Goal: Information Seeking & Learning: Learn about a topic

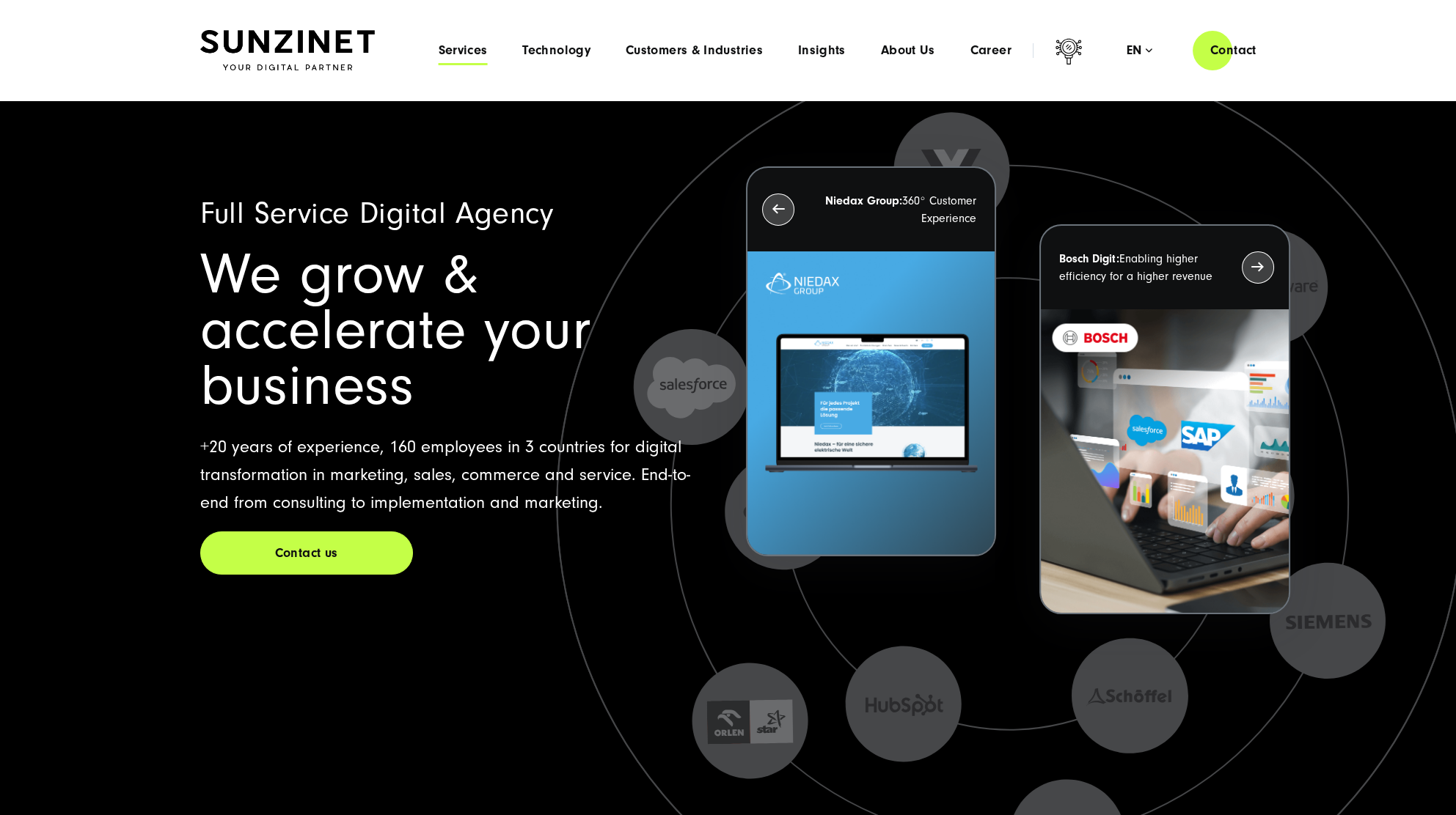
click at [444, 48] on span "Services" at bounding box center [462, 50] width 49 height 15
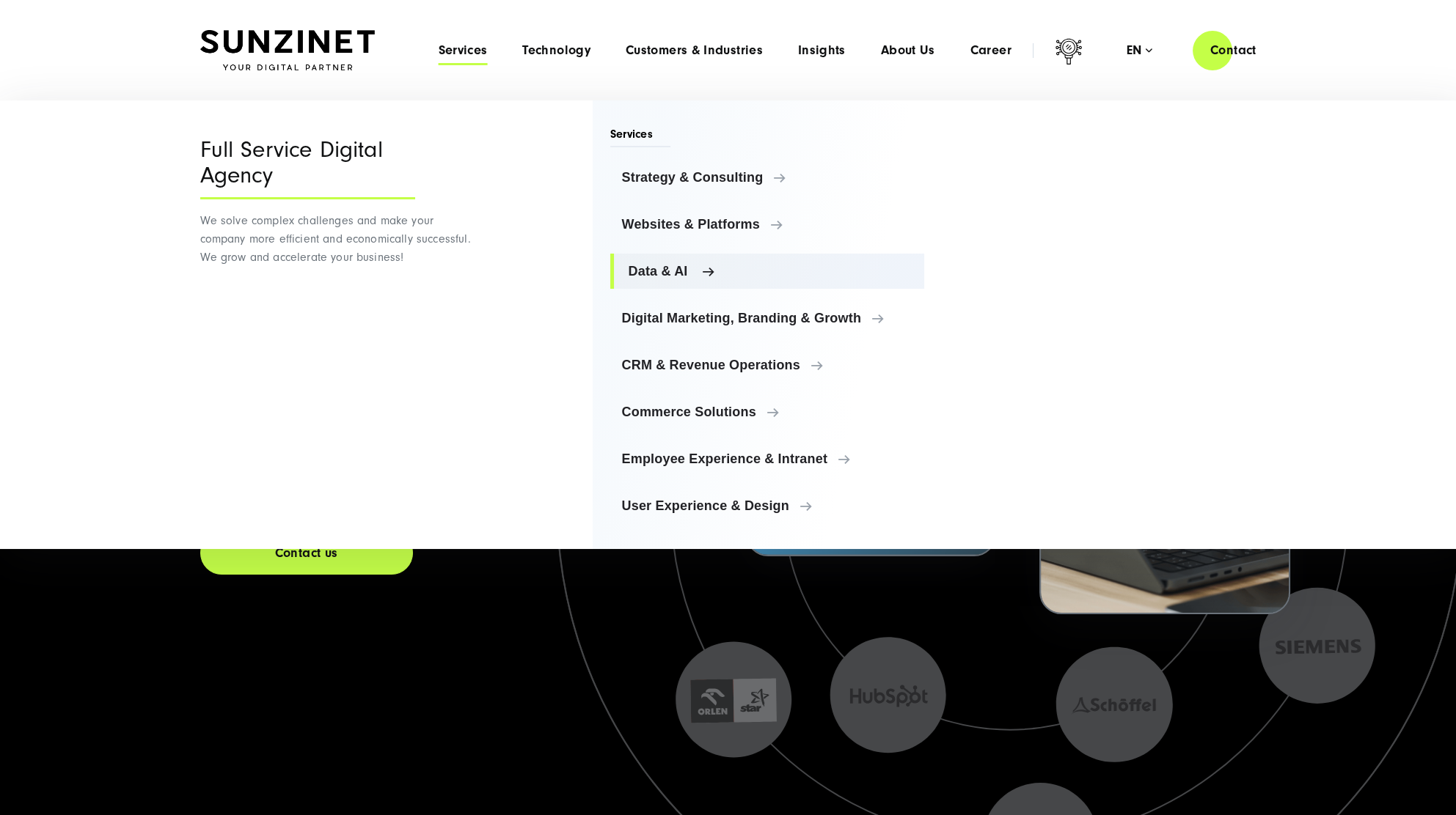
click at [657, 265] on span "Data & AI" at bounding box center [771, 271] width 284 height 15
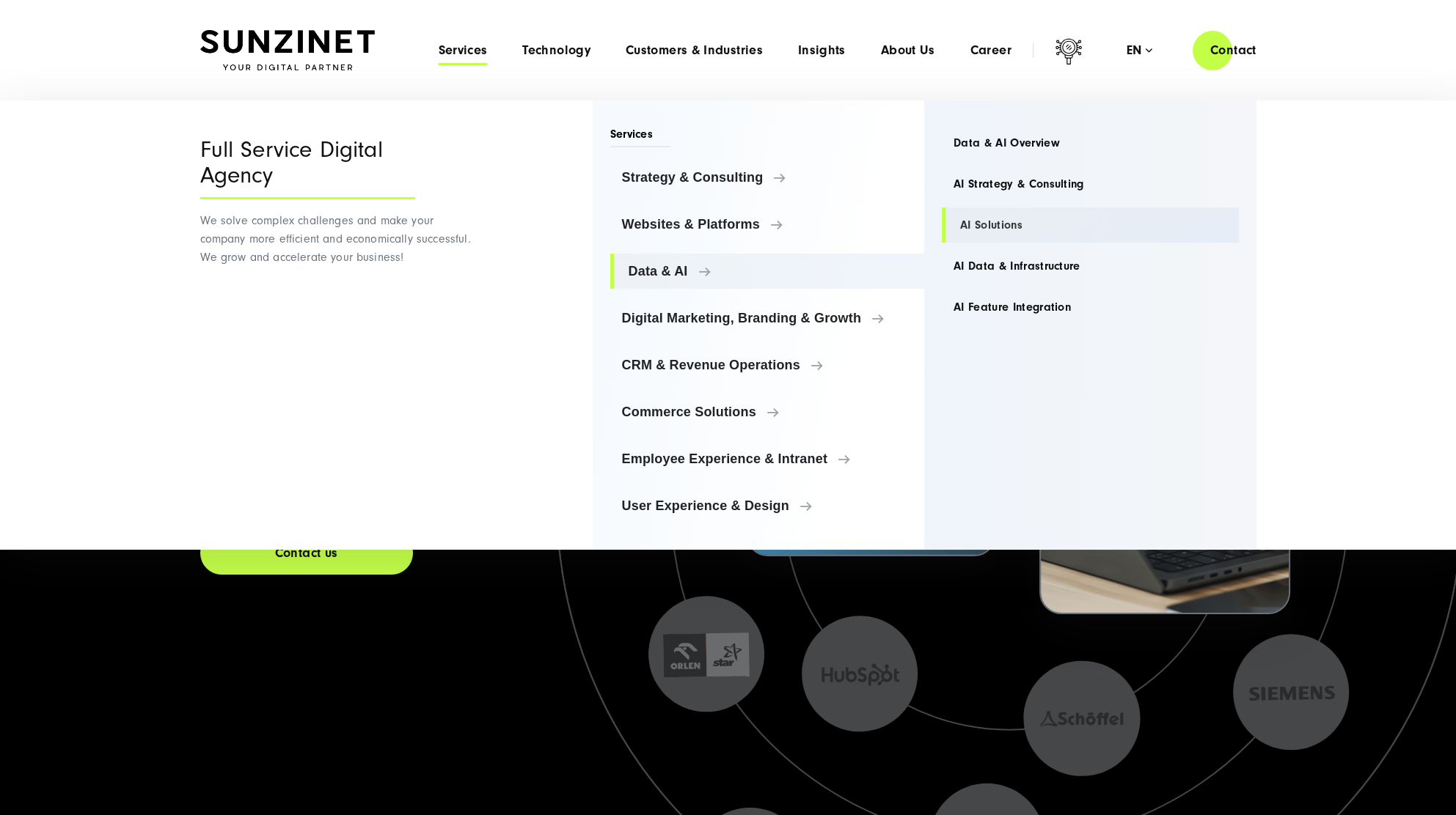
click at [992, 220] on link "AI Solutions" at bounding box center [1090, 225] width 297 height 35
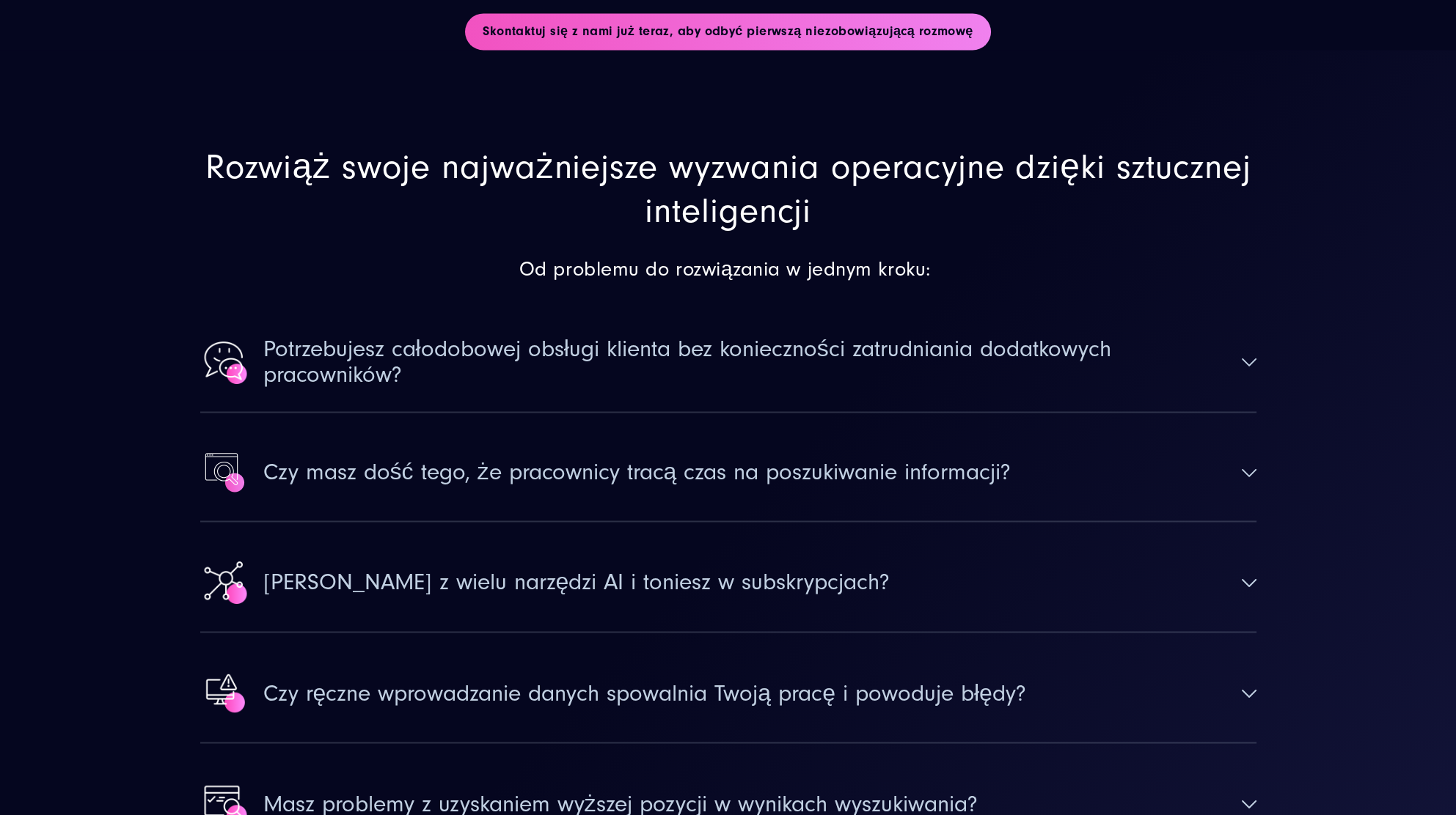
scroll to position [6056, 0]
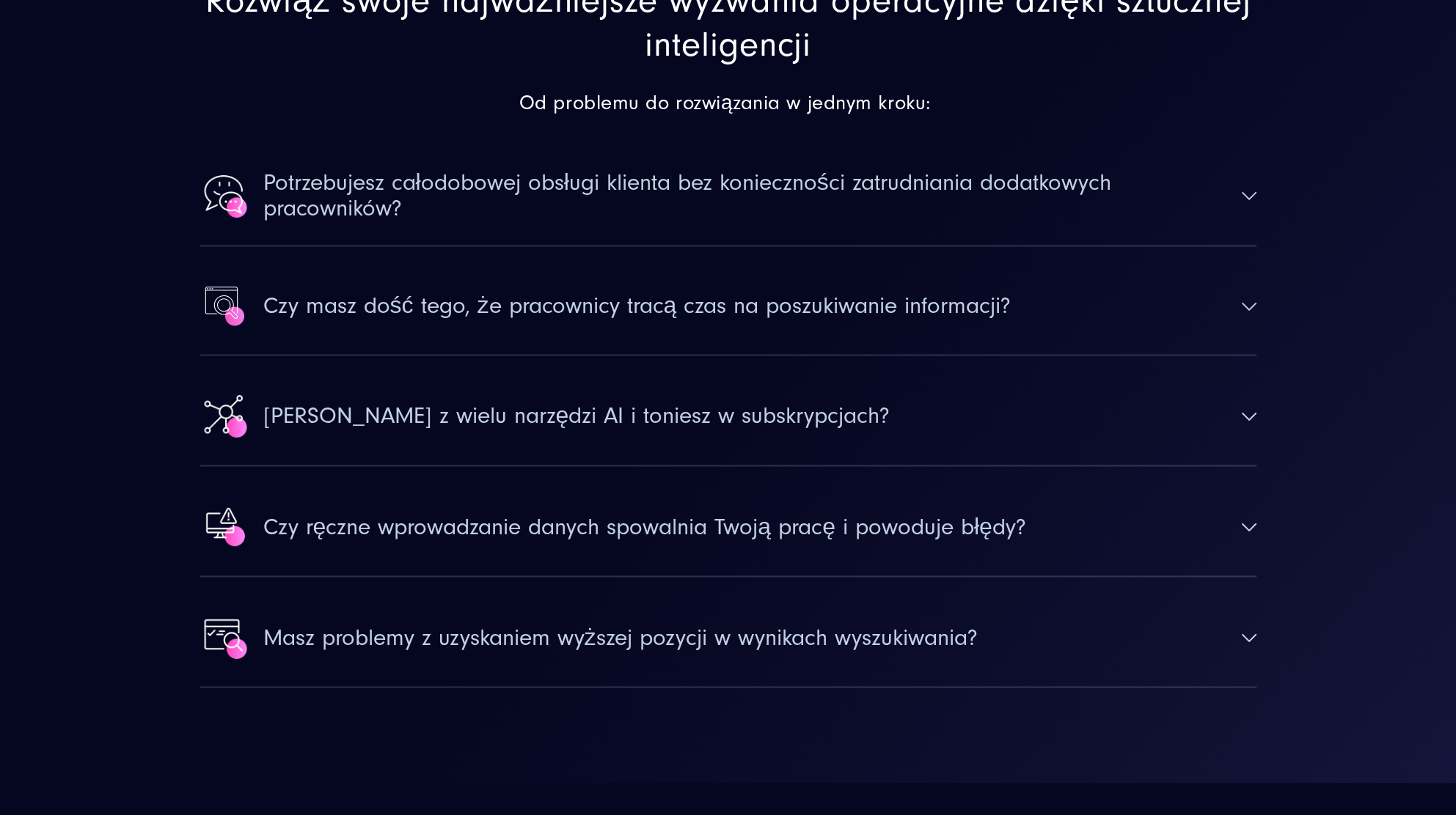
click at [1224, 312] on button "Czy masz dość tego, że pracownicy tracą czas na poszukiwanie informacji?" at bounding box center [728, 306] width 1056 height 96
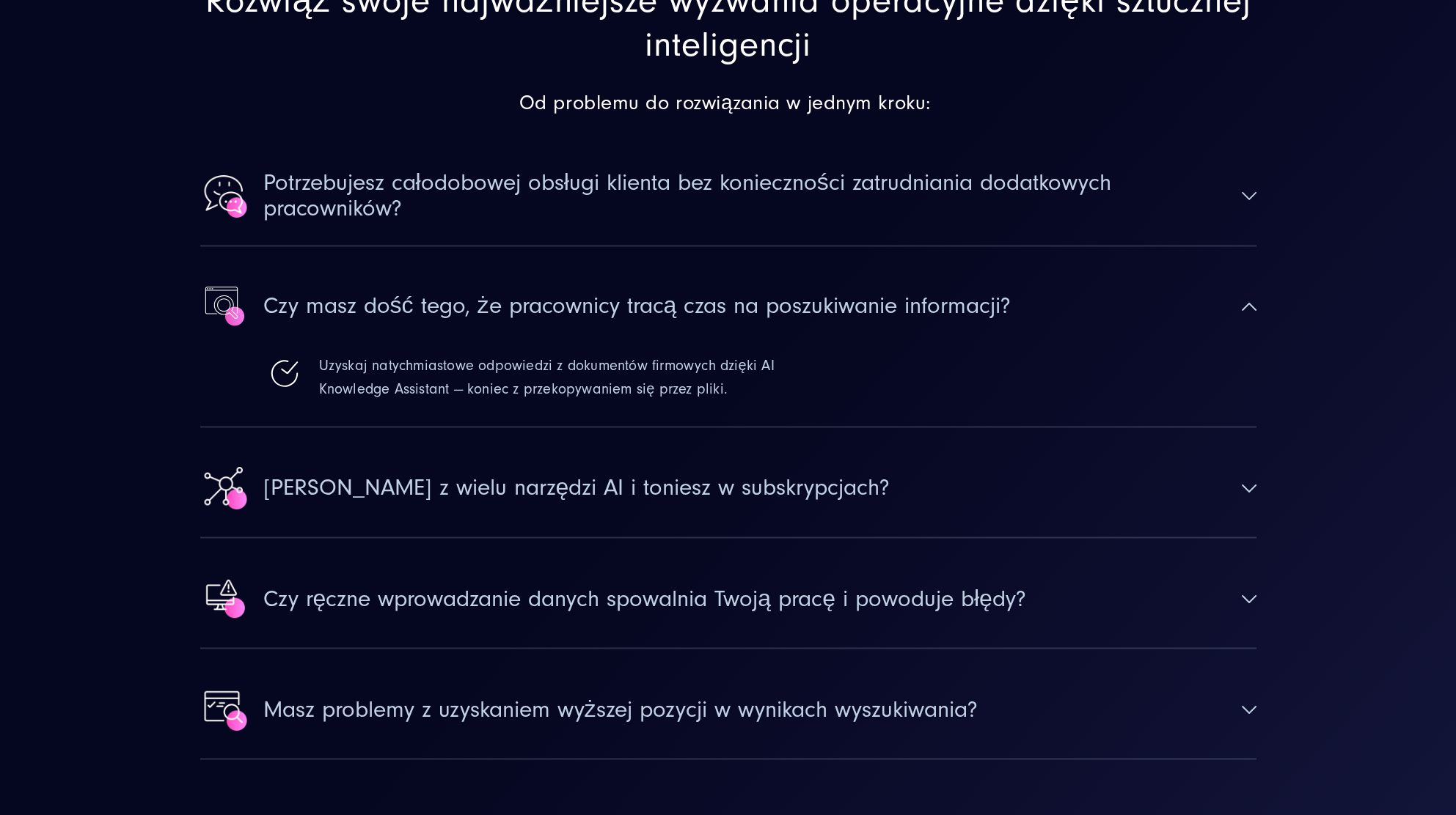
click at [1224, 312] on button "Czy masz dość tego, że pracownicy tracą czas na poszukiwanie informacji?" at bounding box center [728, 306] width 1056 height 96
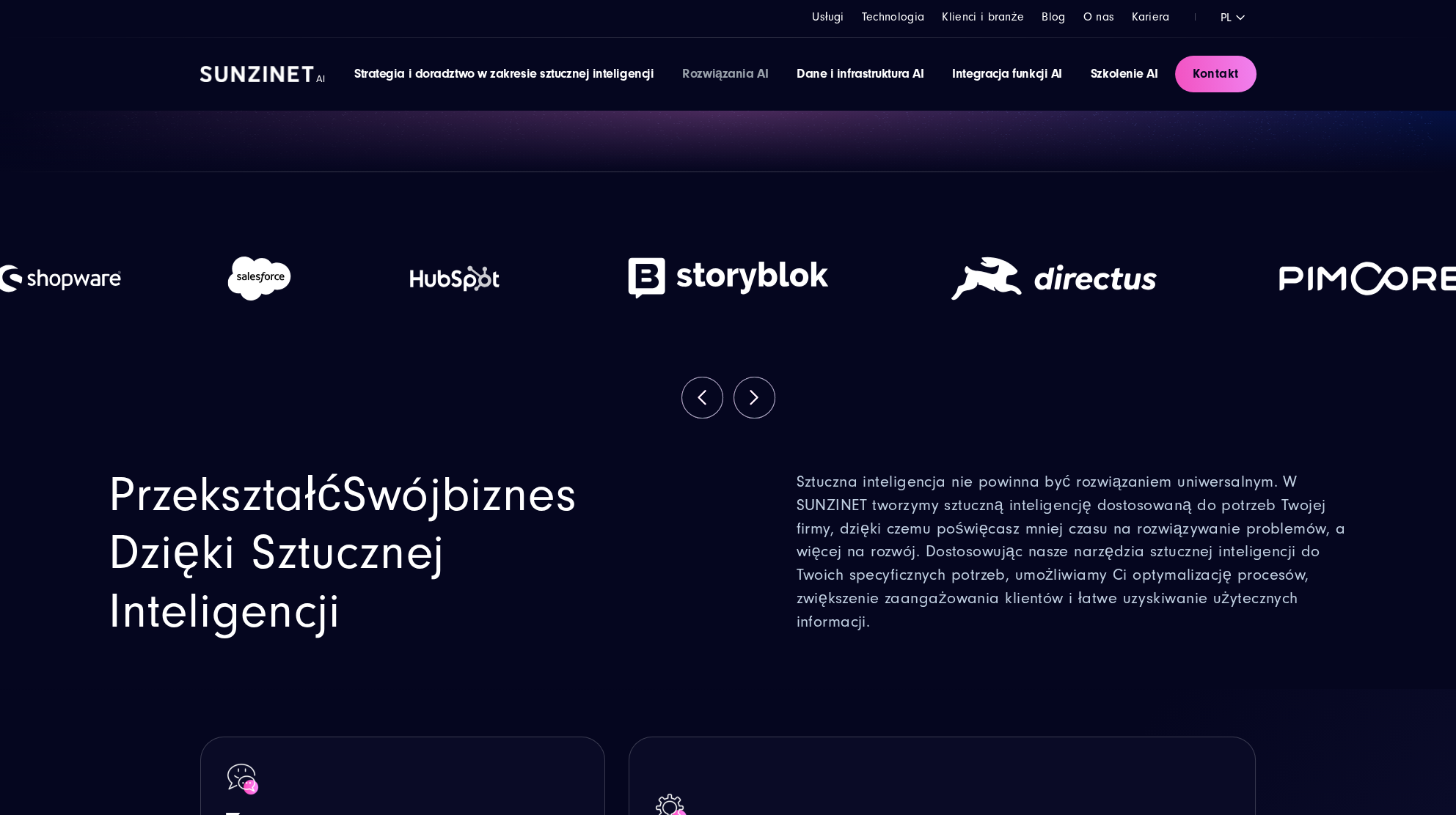
scroll to position [358, 0]
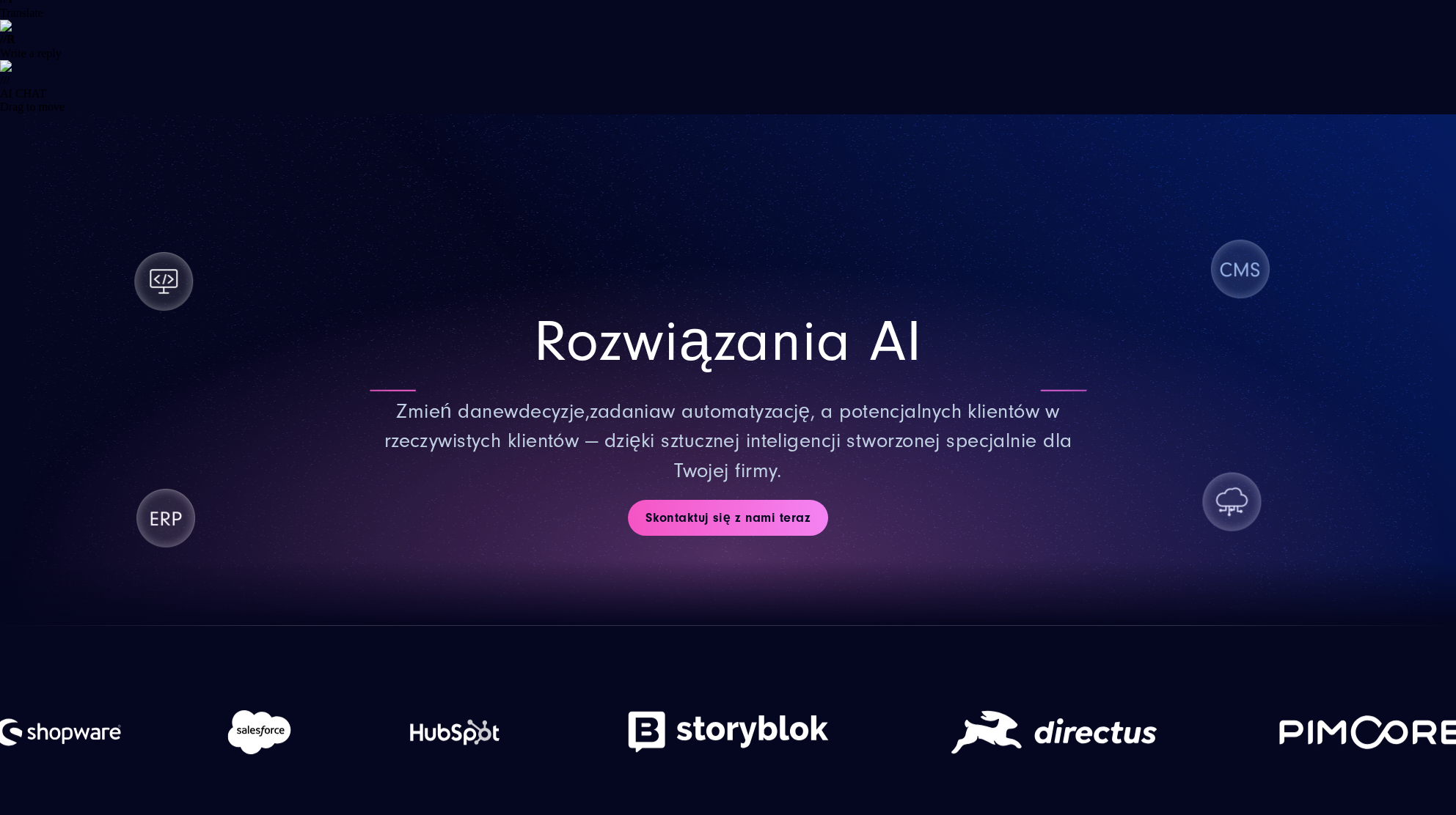
drag, startPoint x: 798, startPoint y: 487, endPoint x: 922, endPoint y: 615, distance: 178.2
copy font "SUNZINET tworzymy sztuczną inteligencję dostosowaną do potrzeb Twojej firmy, dz…"
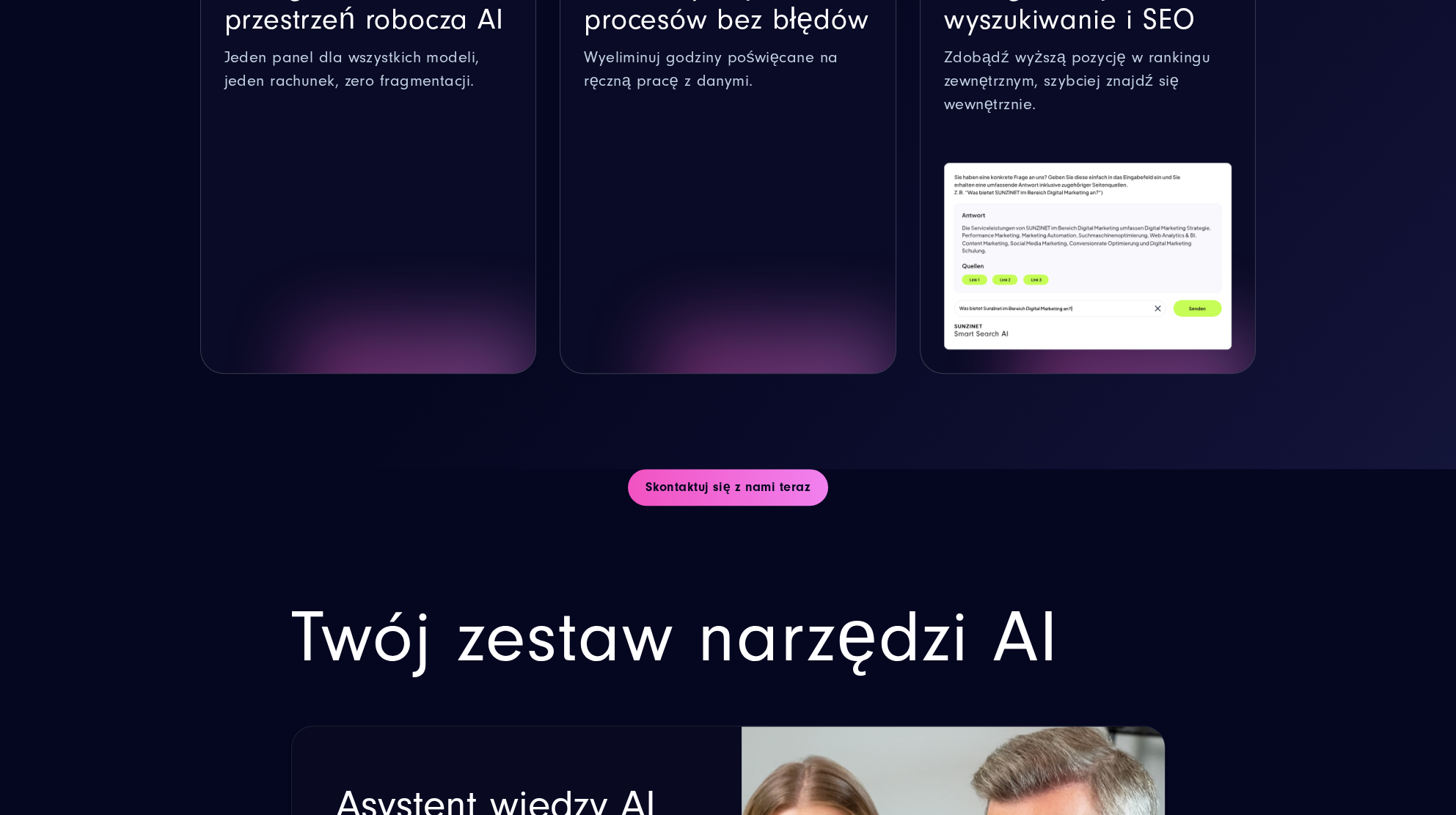
scroll to position [1970, 0]
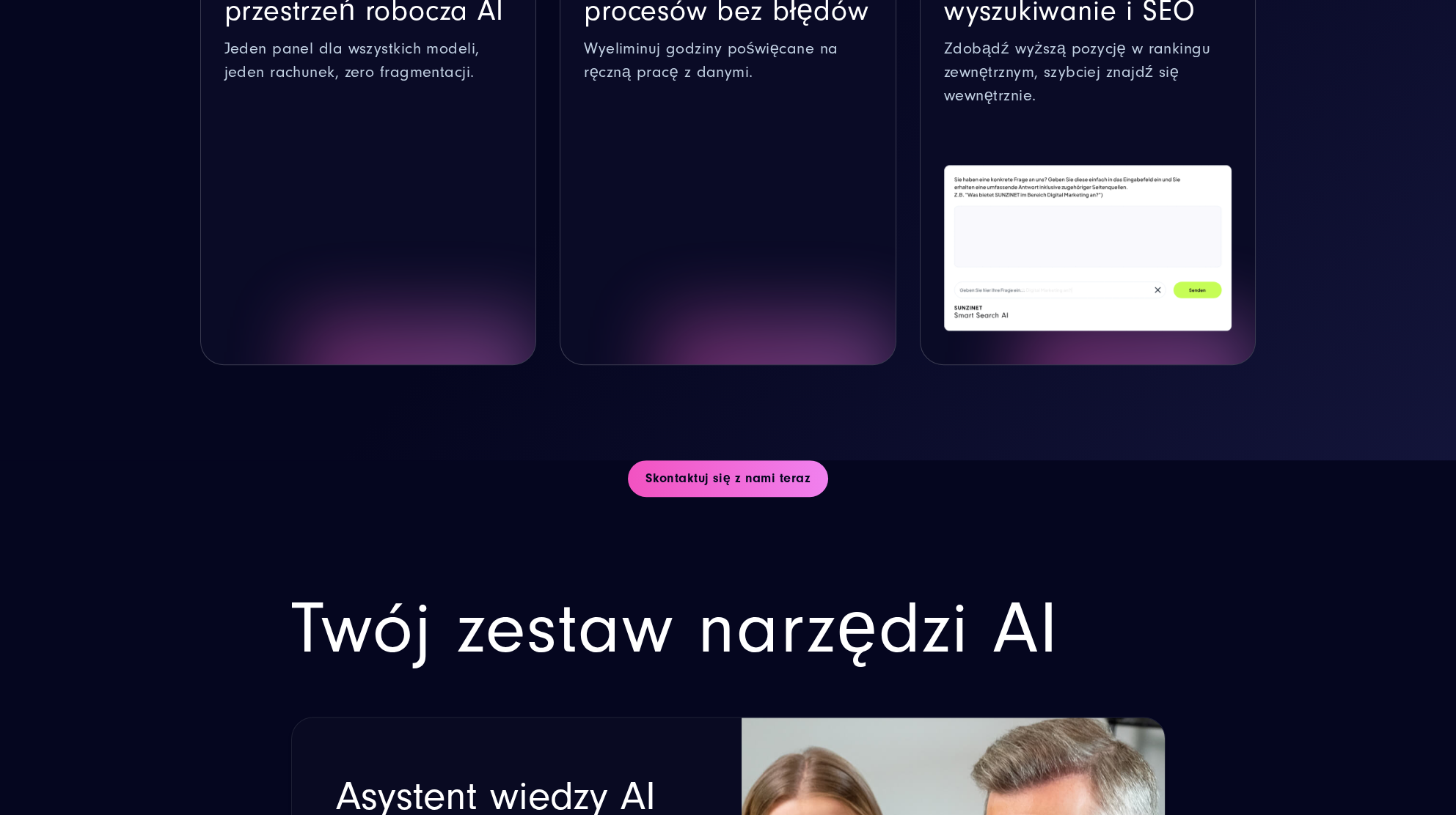
drag, startPoint x: 704, startPoint y: 601, endPoint x: 340, endPoint y: 332, distance: 452.6
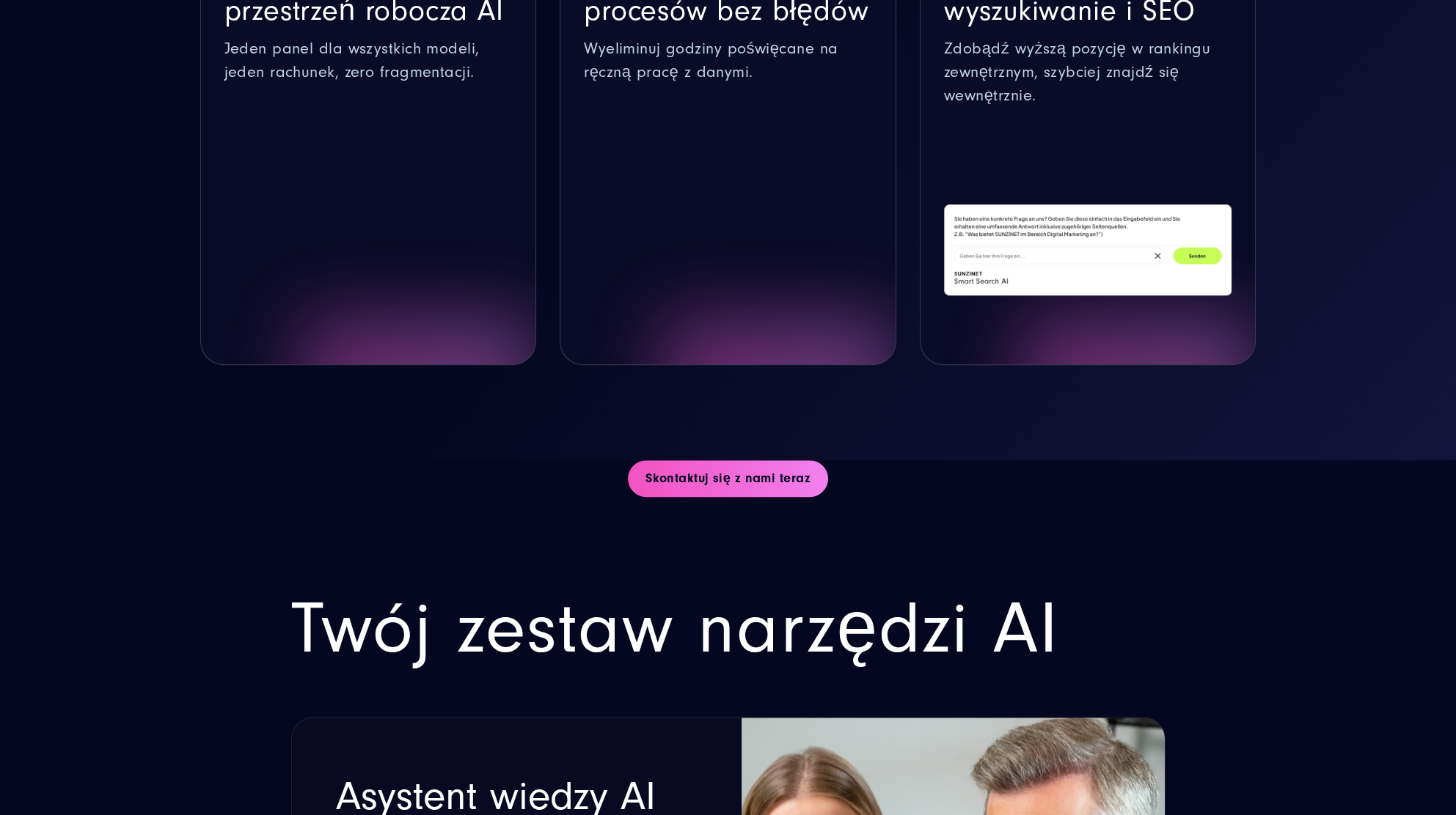
copy div "Asystent wiedzy AI Nie marnuj czasu na szukanie — uzyskaj natychmiastowe odpowi…"
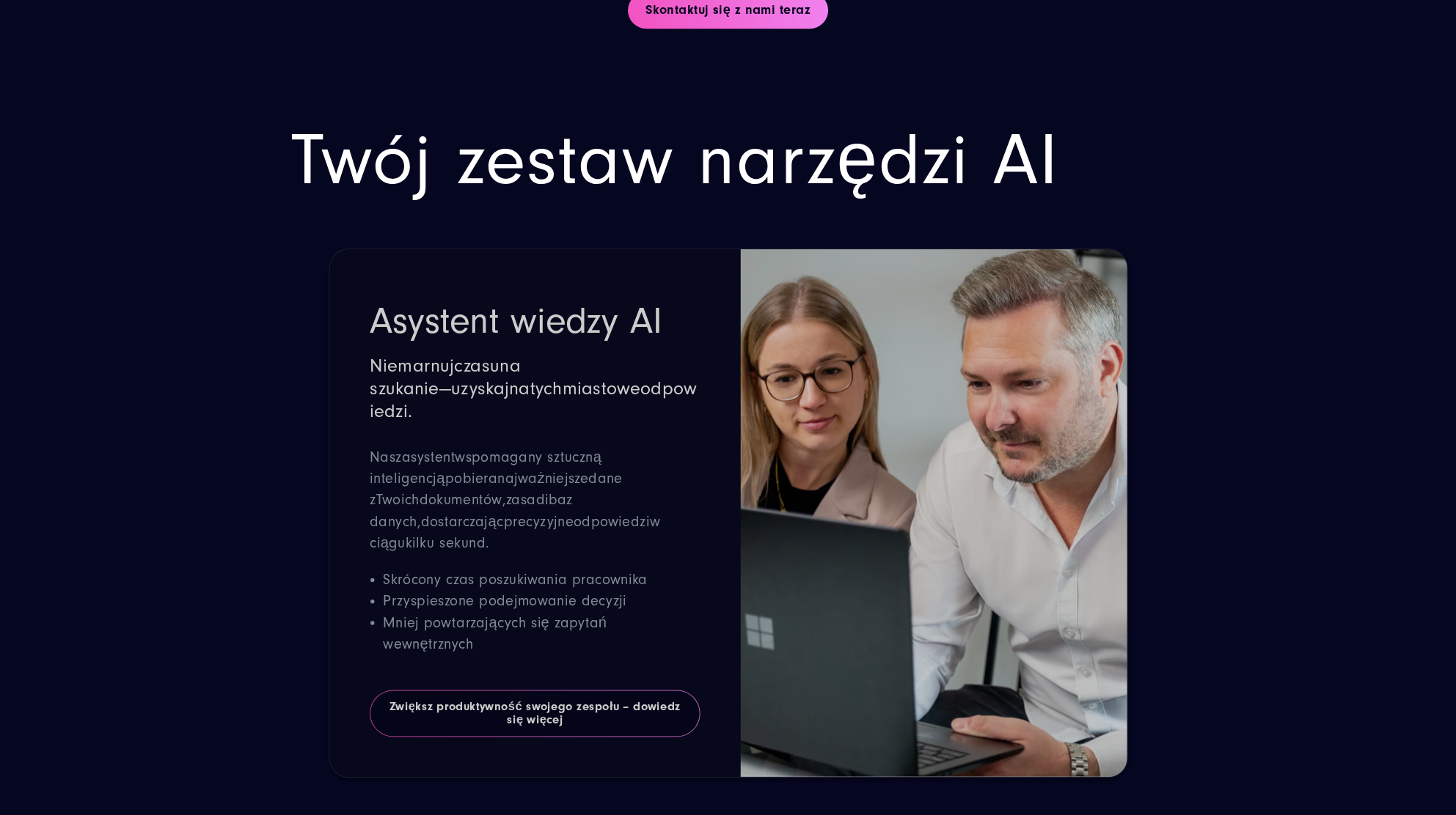
scroll to position [2570, 0]
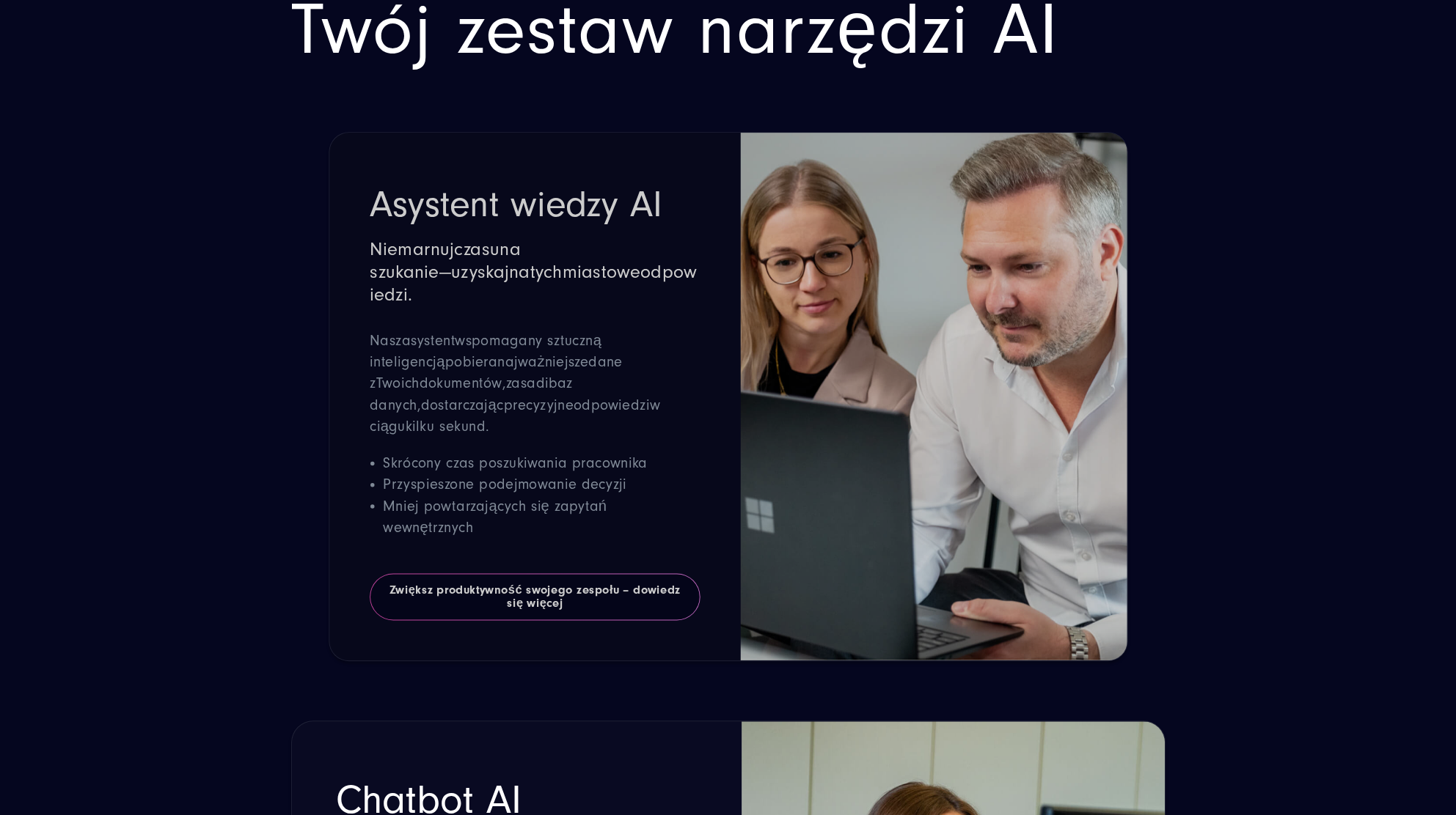
drag, startPoint x: 482, startPoint y: 600, endPoint x: 339, endPoint y: 319, distance: 315.3
copy div "Chatbot AI Całodobowa obsługa klienta — bez konieczności zatrudniania dodatkowy…"
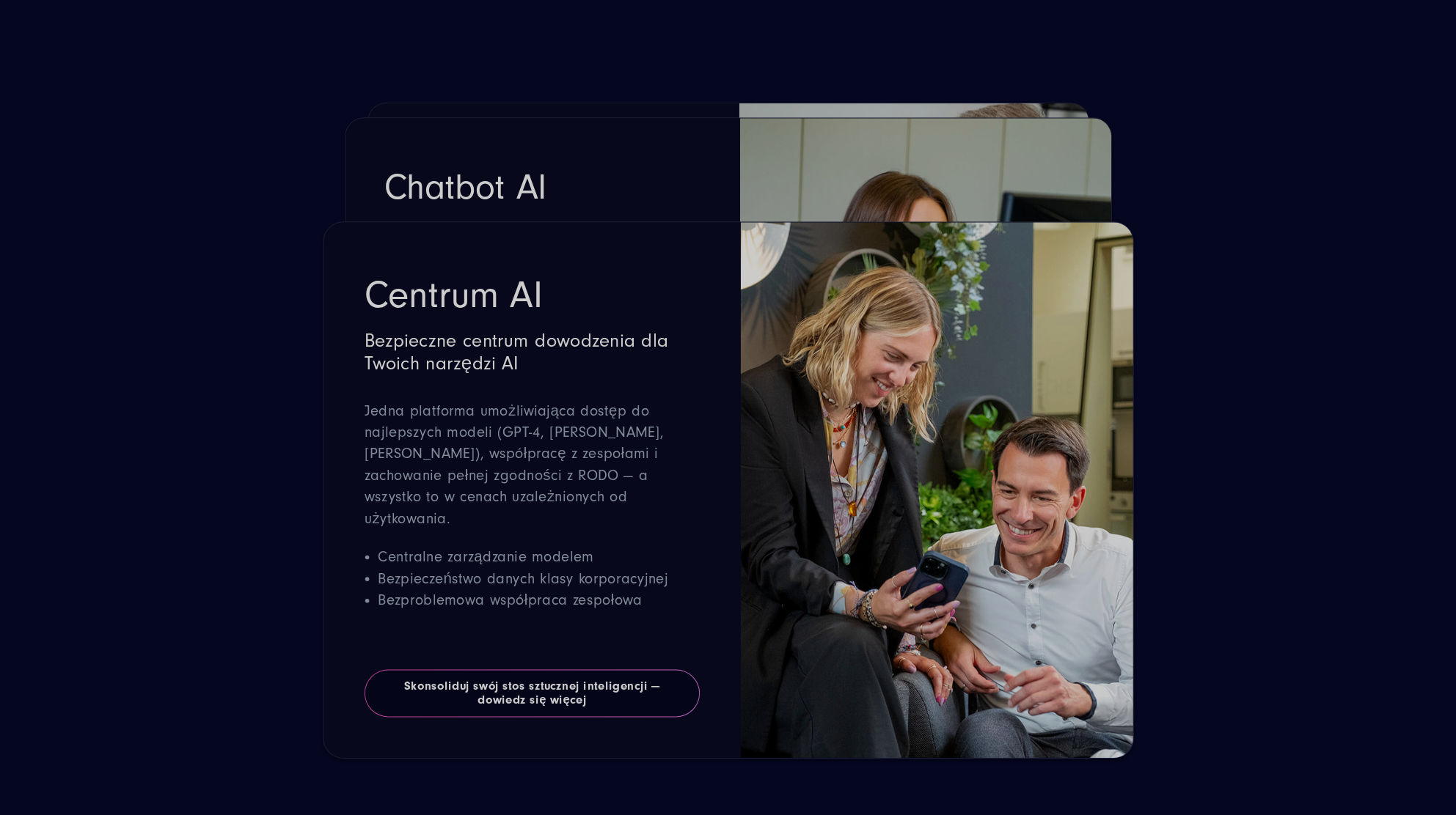
scroll to position [3677, 0]
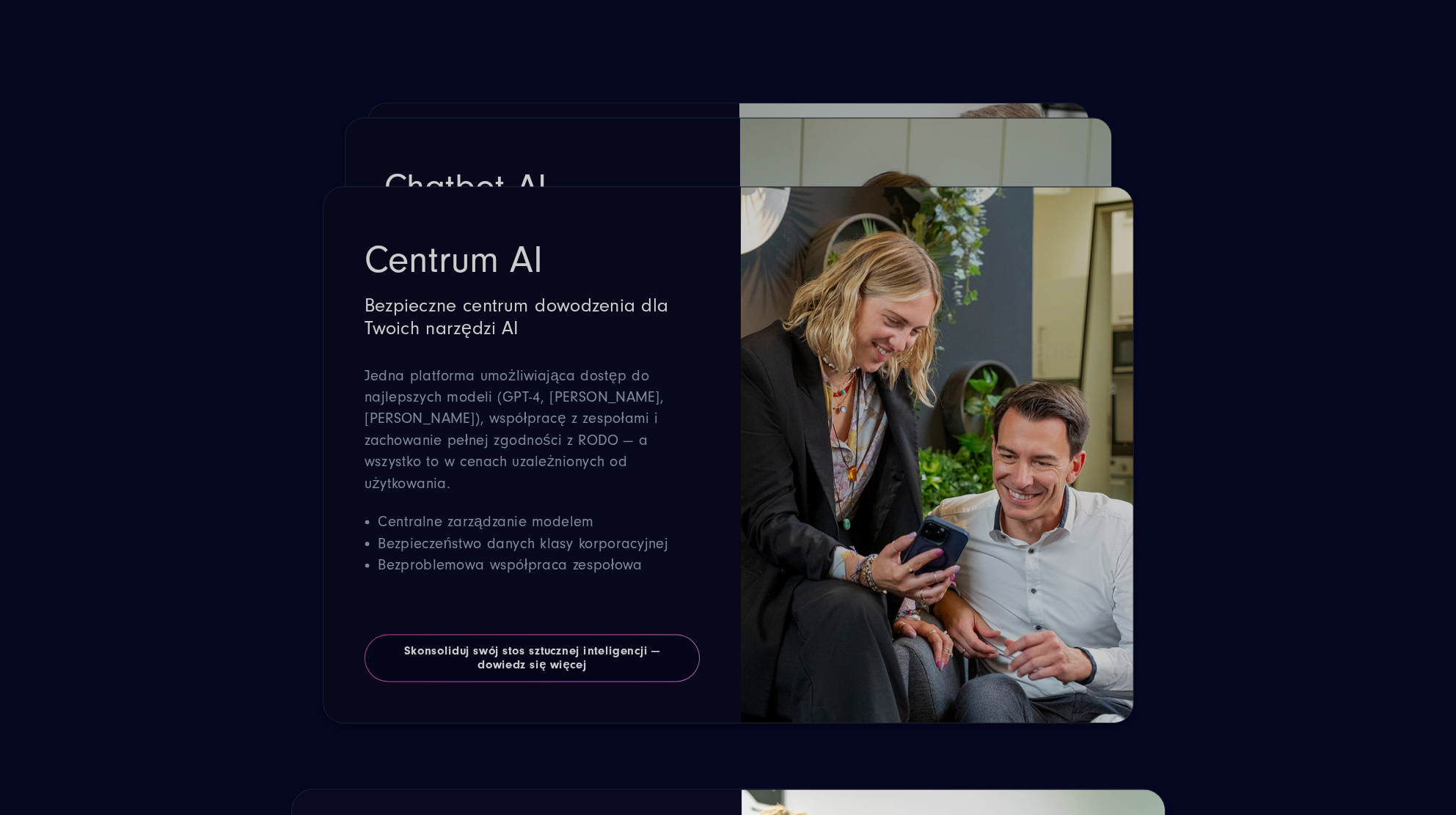
drag, startPoint x: 501, startPoint y: 566, endPoint x: 335, endPoint y: 392, distance: 240.5
copy div "Wyszukiwanie AI Szybko znajdź pliki, dane i odpowiedzi. Wyszukiwanie wspomagane…"
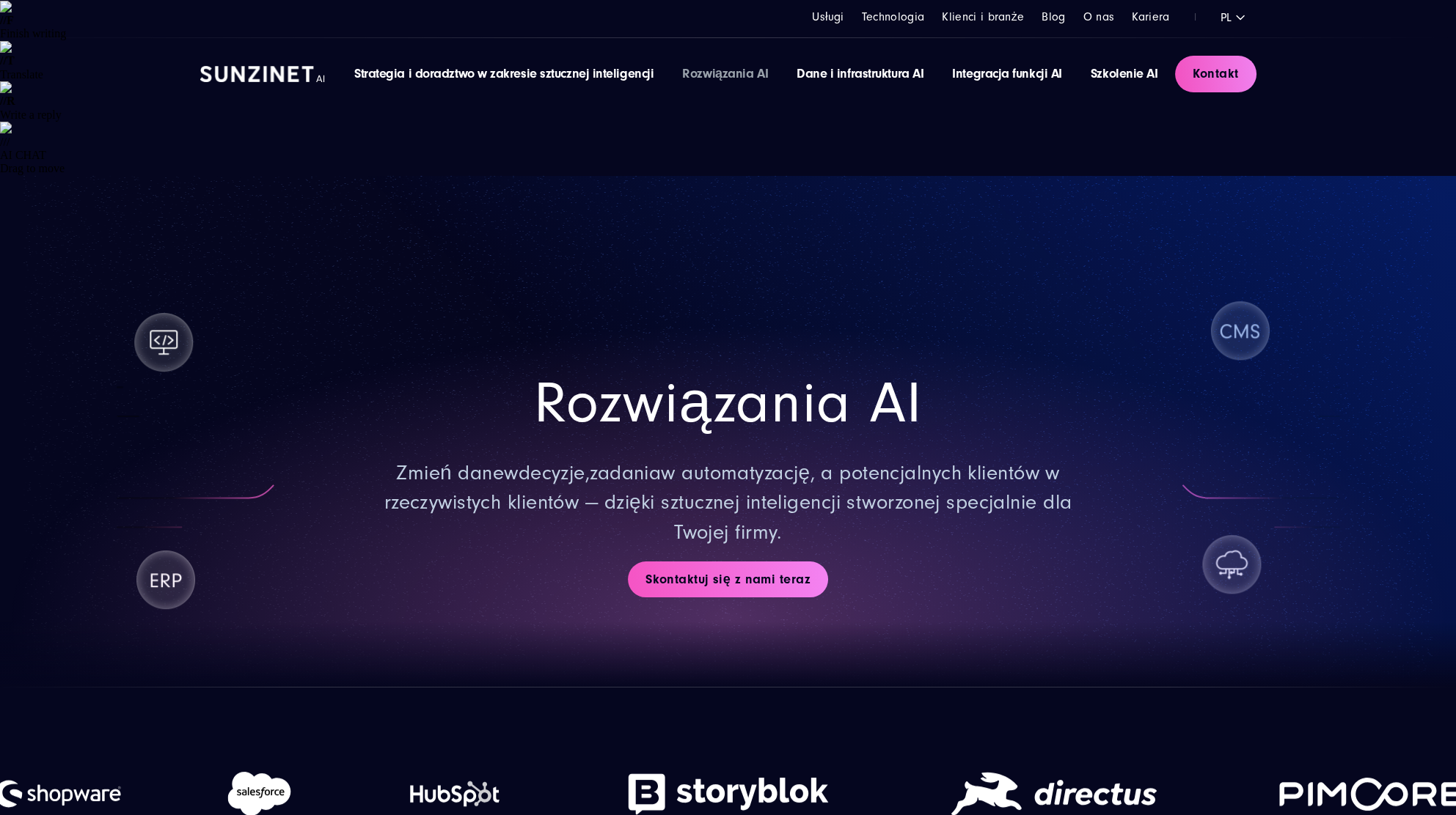
scroll to position [0, 0]
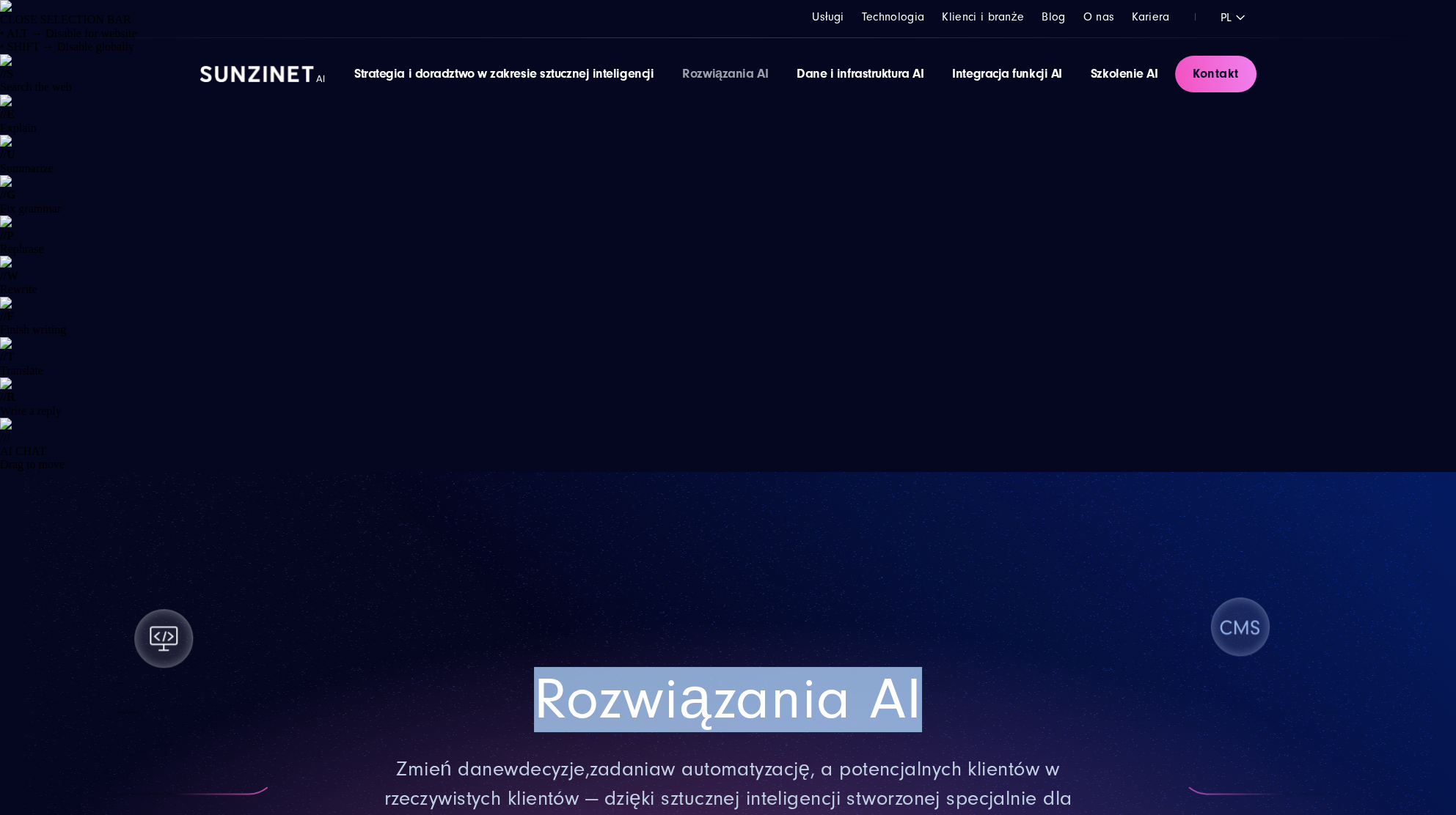
drag, startPoint x: 930, startPoint y: 215, endPoint x: 537, endPoint y: 211, distance: 393.0
click at [537, 672] on h1 "Rozwiązania AI" at bounding box center [728, 699] width 697 height 55
copy font "Rozwiązania AI"
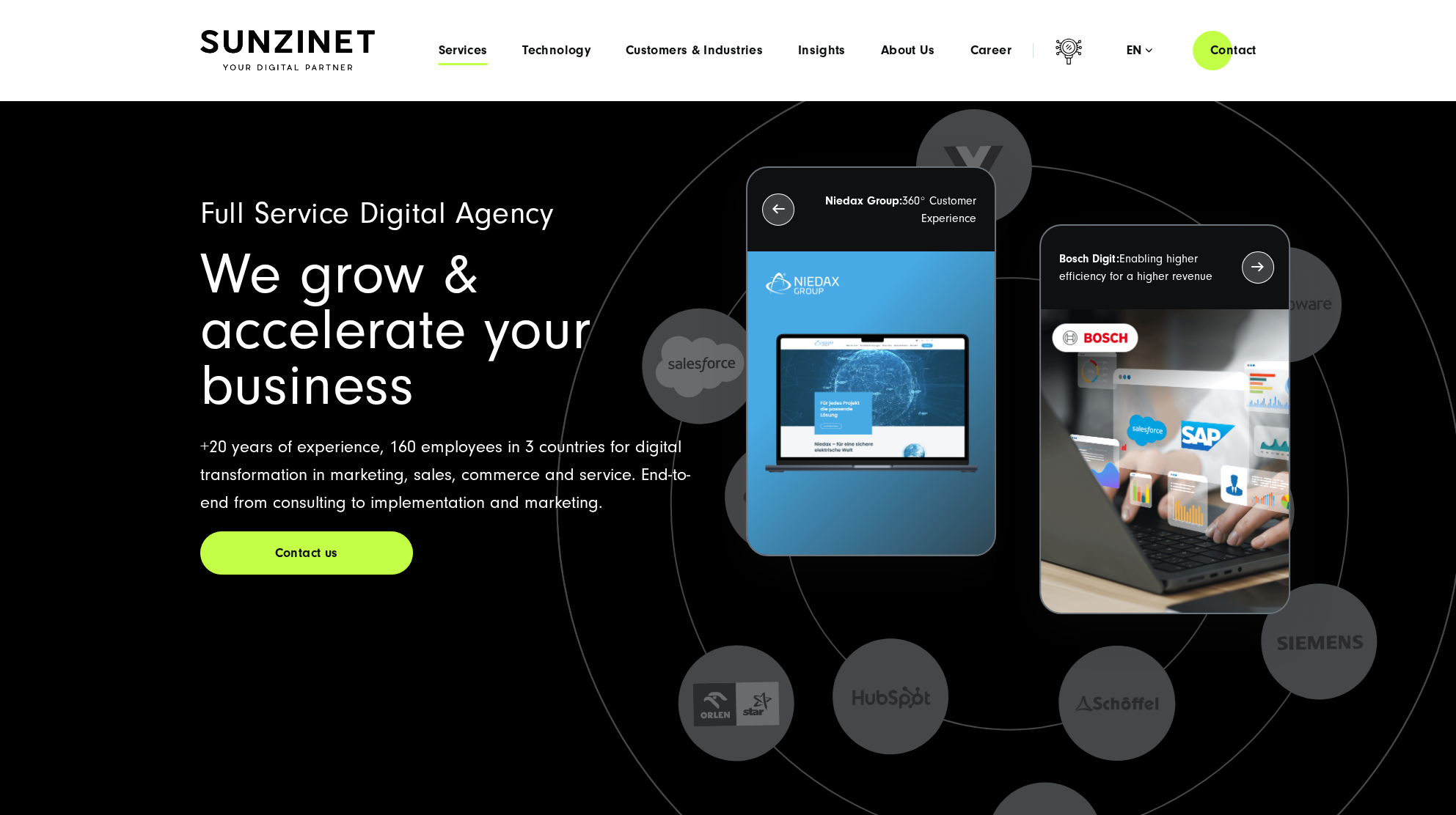
click at [456, 43] on span "Services" at bounding box center [462, 50] width 49 height 15
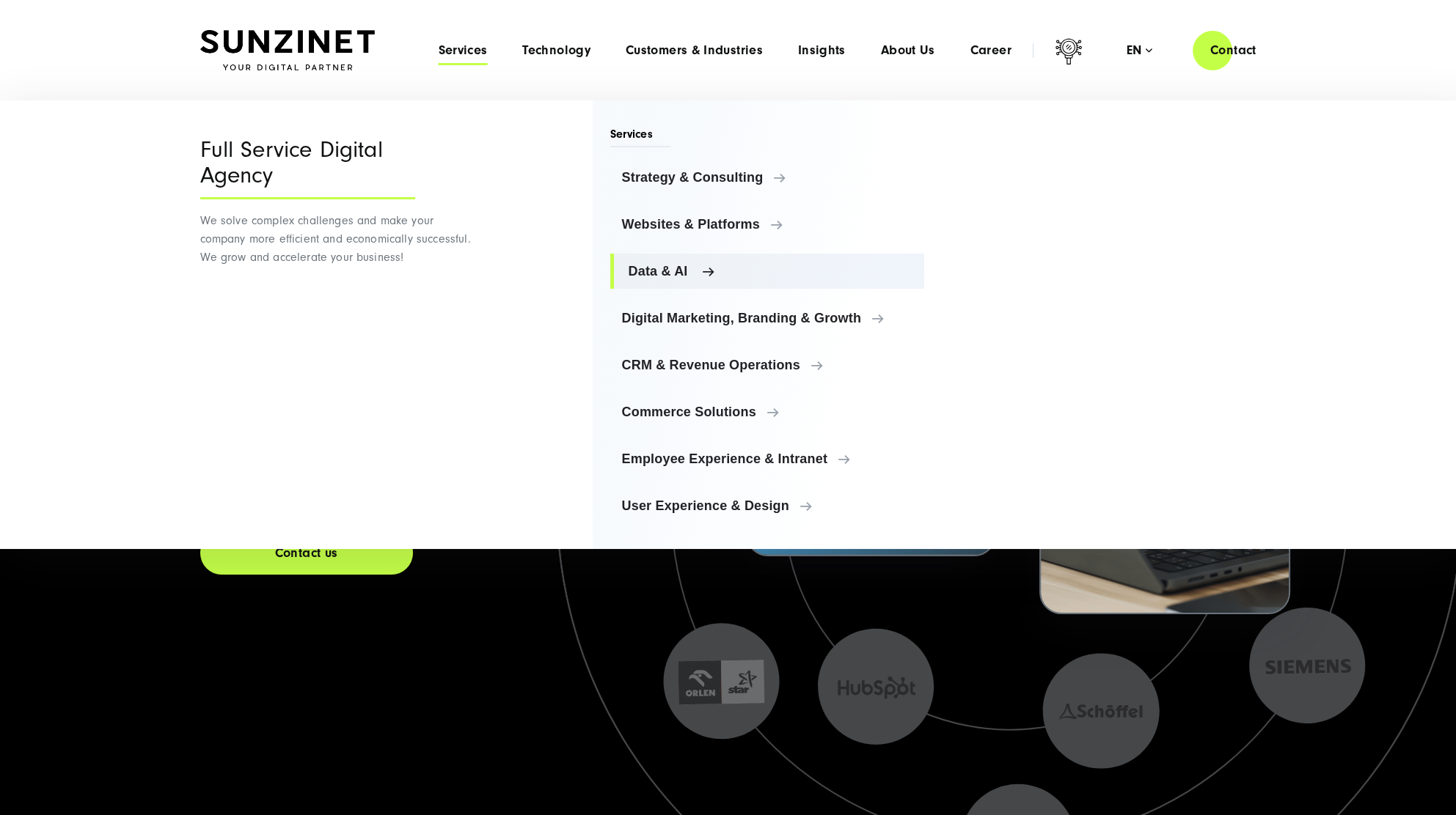
click at [662, 264] on span "Data & AI" at bounding box center [771, 271] width 284 height 15
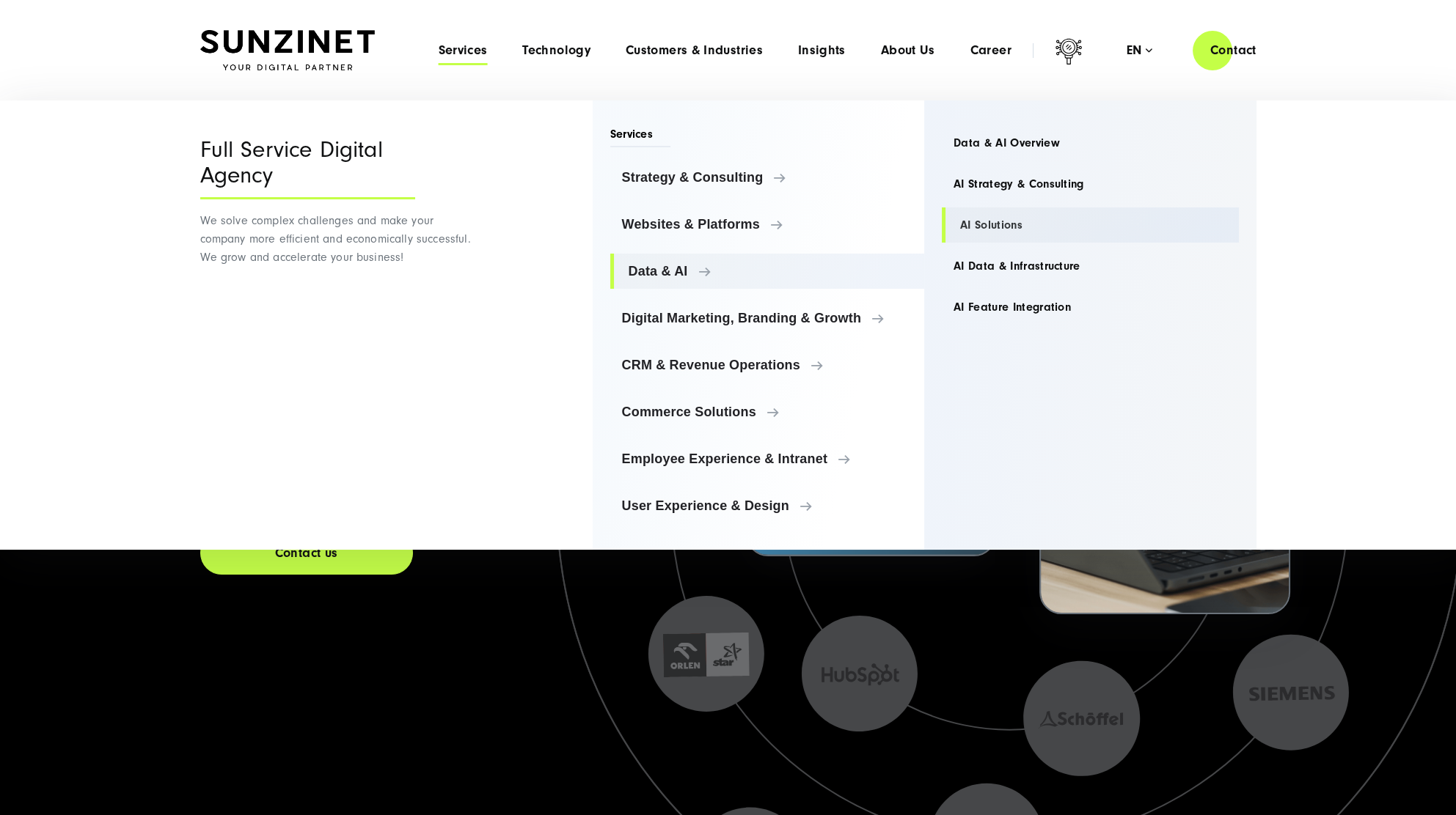
click at [996, 221] on link "AI Solutions" at bounding box center [1090, 225] width 297 height 35
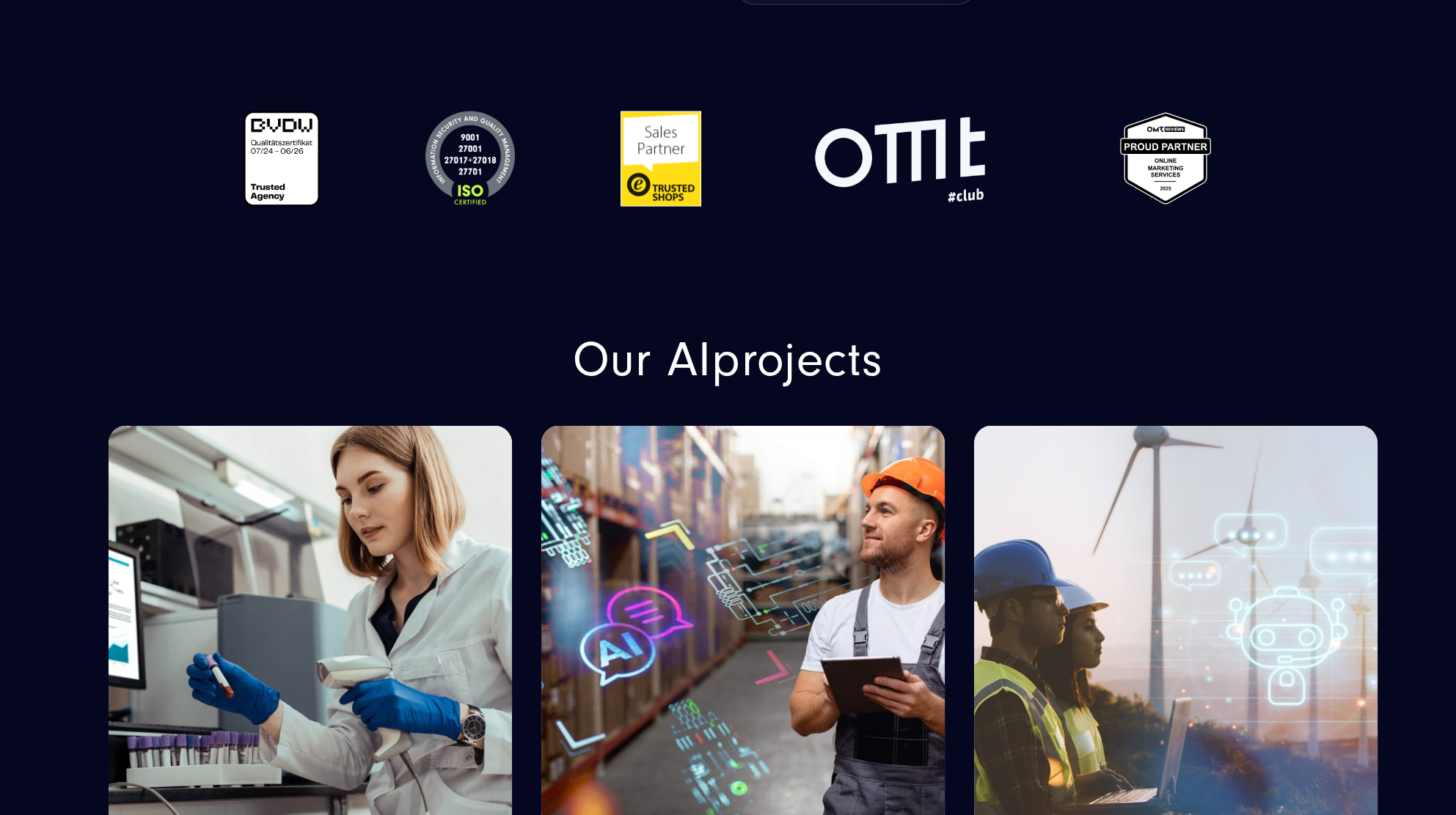
scroll to position [7628, 0]
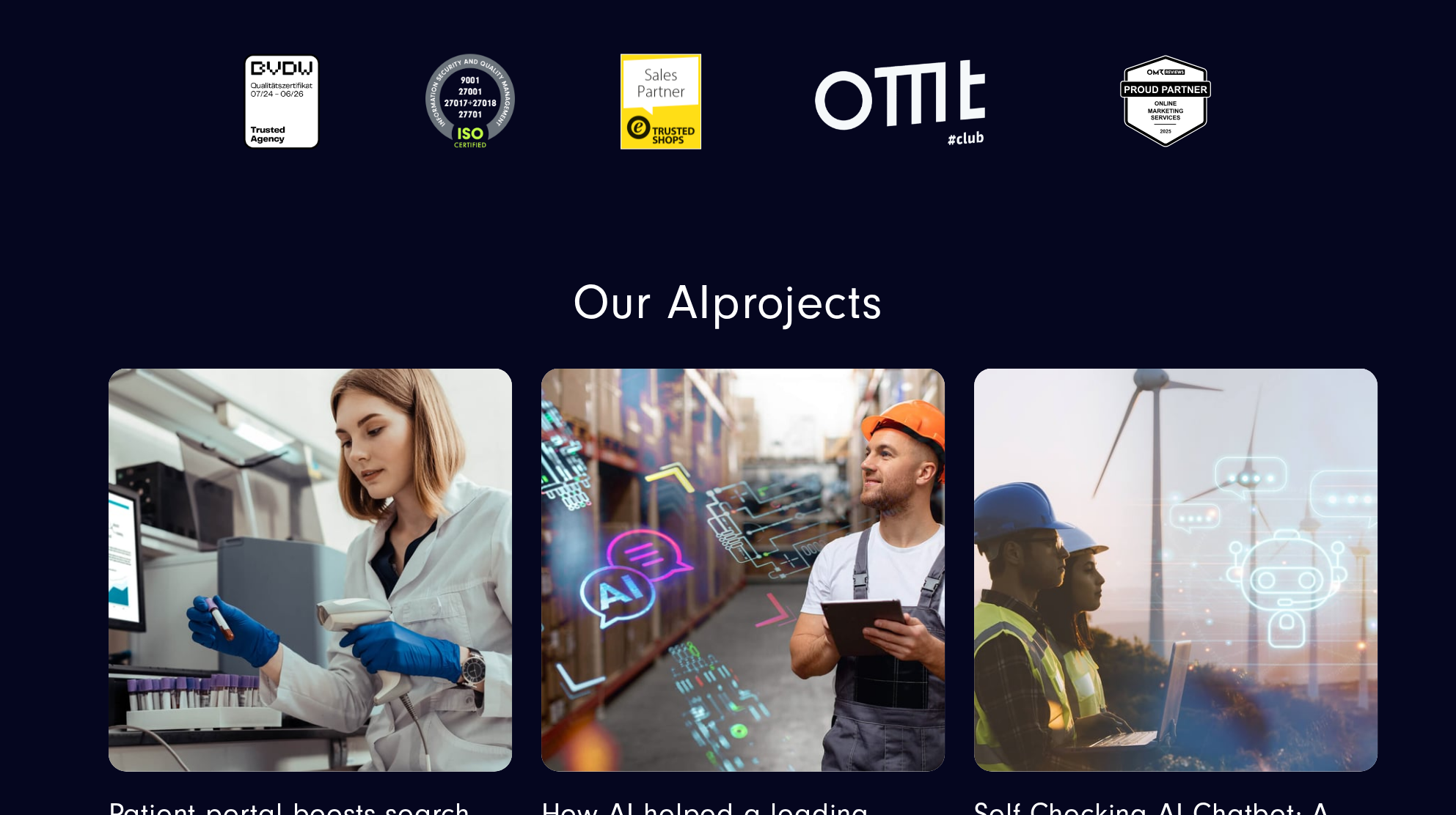
click at [1185, 454] on img "Featured image: A man and a woman, both wearing safety helmets and high-visibil…" at bounding box center [1176, 571] width 412 height 411
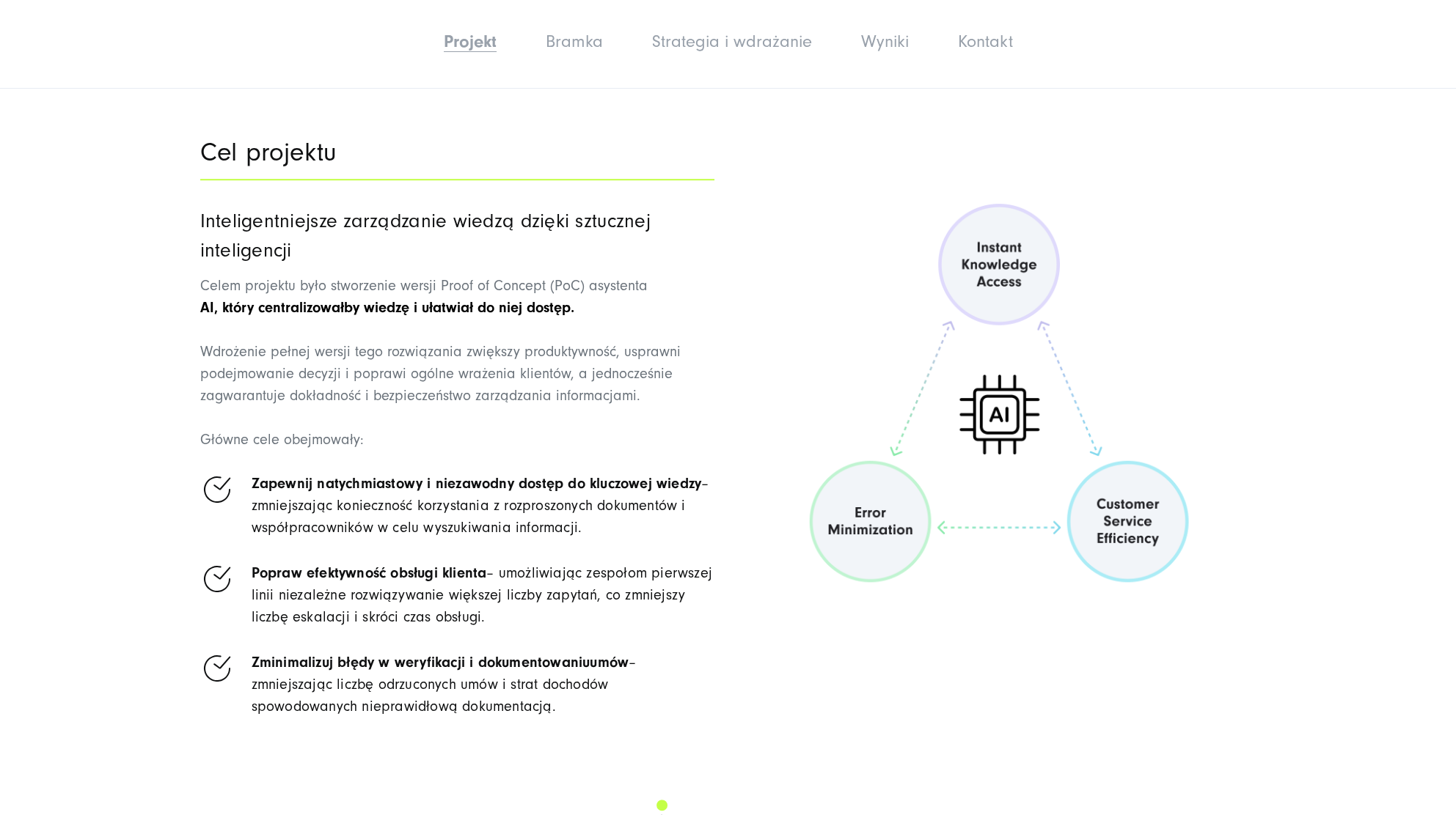
scroll to position [2105, 0]
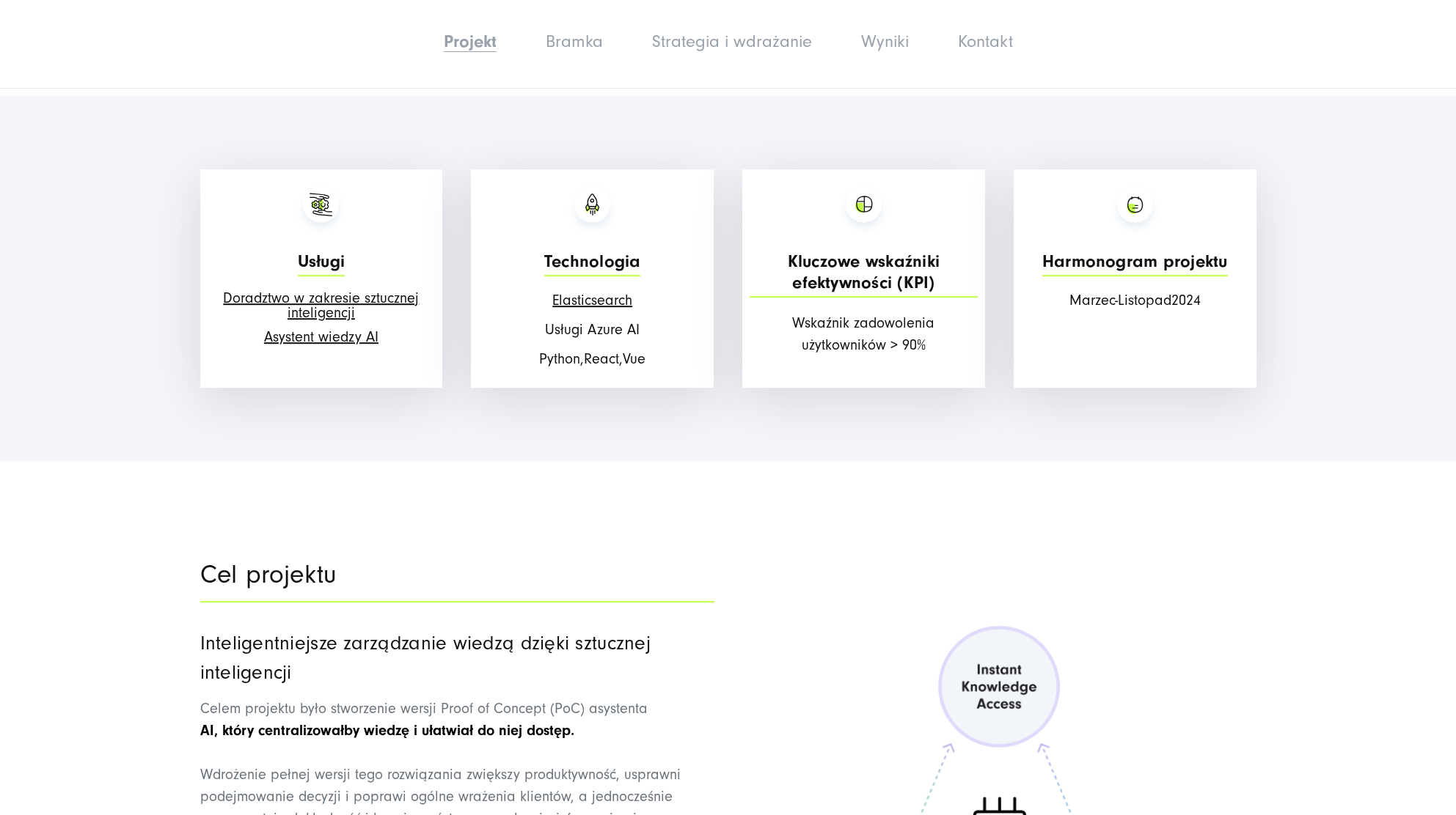
drag, startPoint x: 497, startPoint y: 587, endPoint x: 252, endPoint y: 435, distance: 288.3
copy ul "Zapewnij natychmiastowy i niezawodny dostęp do kluczowej wiedzy – zmniejszając …"
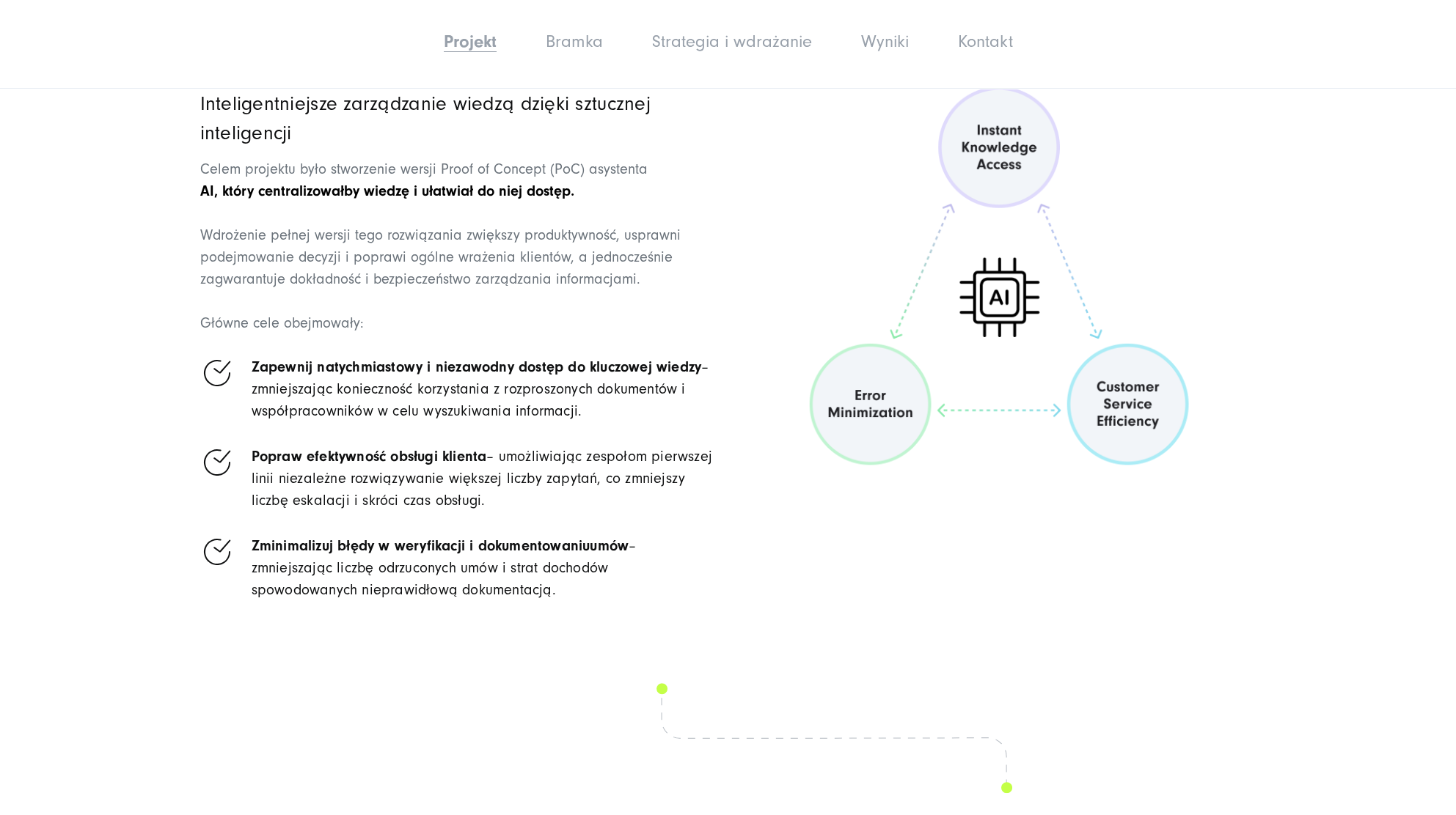
scroll to position [2653, 0]
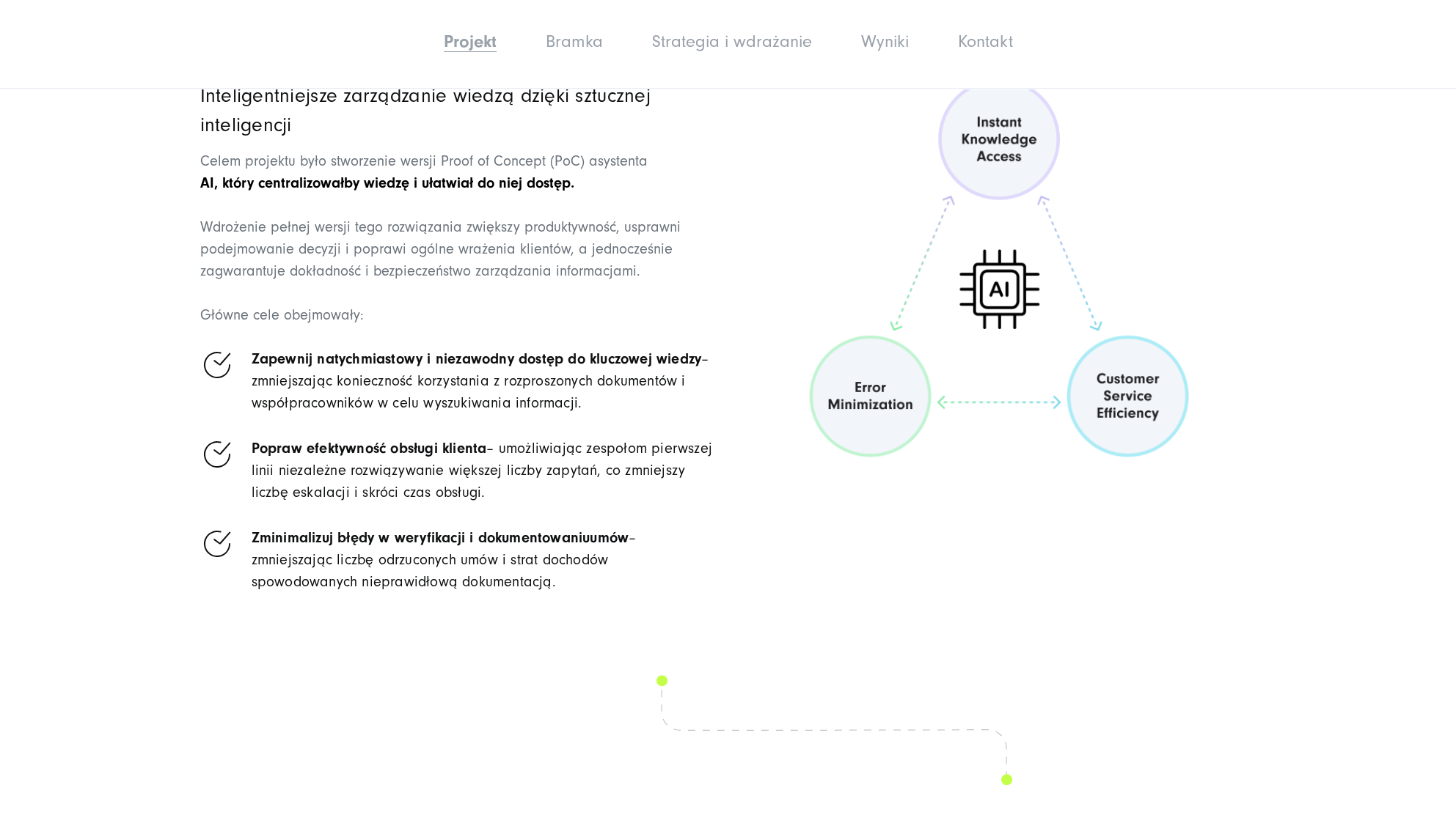
drag, startPoint x: 1033, startPoint y: 561, endPoint x: 794, endPoint y: 424, distance: 275.5
copy ul "Ustandaryzuj udostępnianie wiedzy pomiędzy działami – zastąp nieformalne proces…"
